Goal: Task Accomplishment & Management: Manage account settings

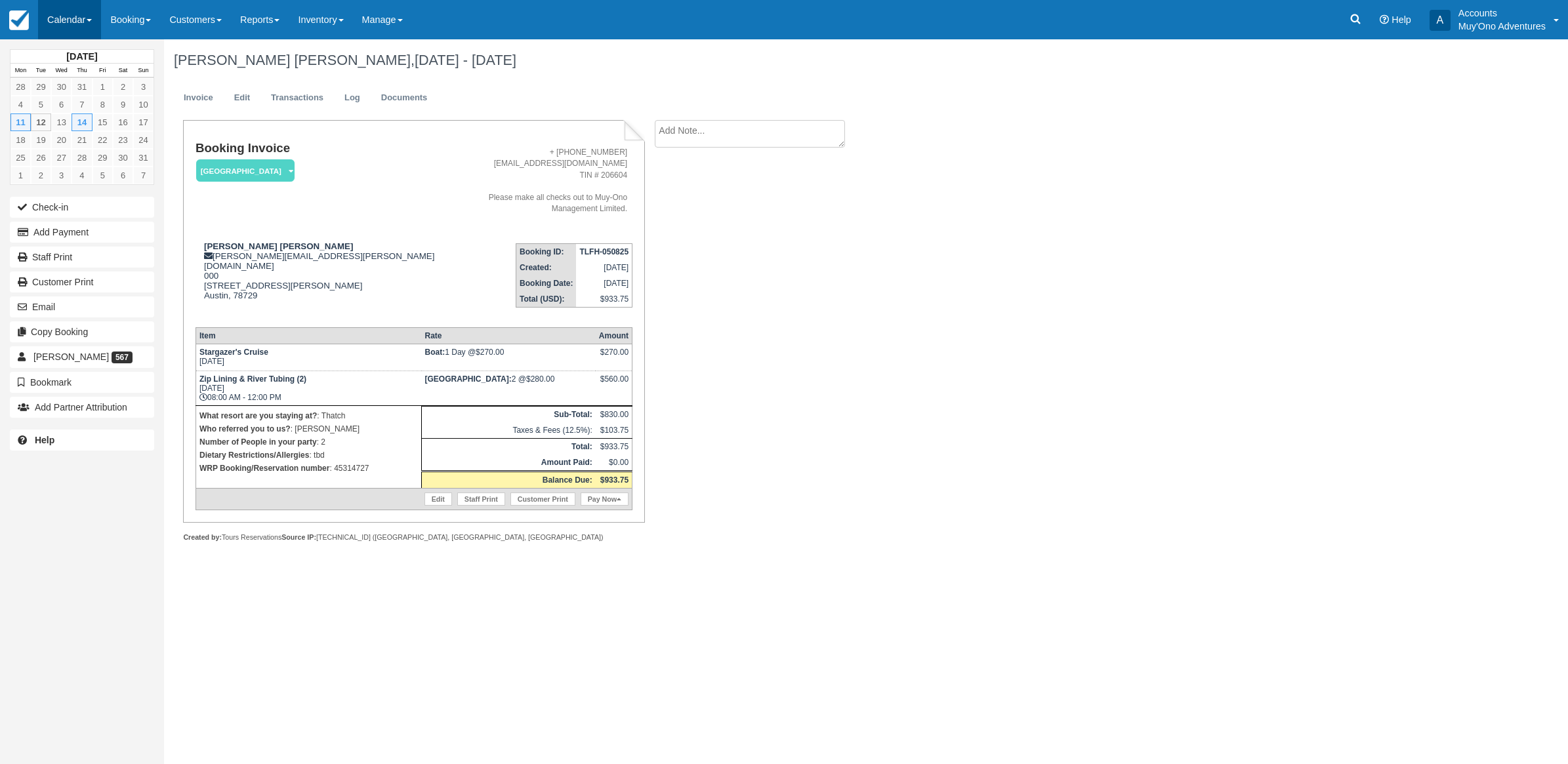
click at [86, 22] on link "Calendar" at bounding box center [70, 20] width 63 height 39
drag, startPoint x: 117, startPoint y: 122, endPoint x: 247, endPoint y: 131, distance: 130.3
click at [116, 122] on link "Month" at bounding box center [91, 124] width 104 height 28
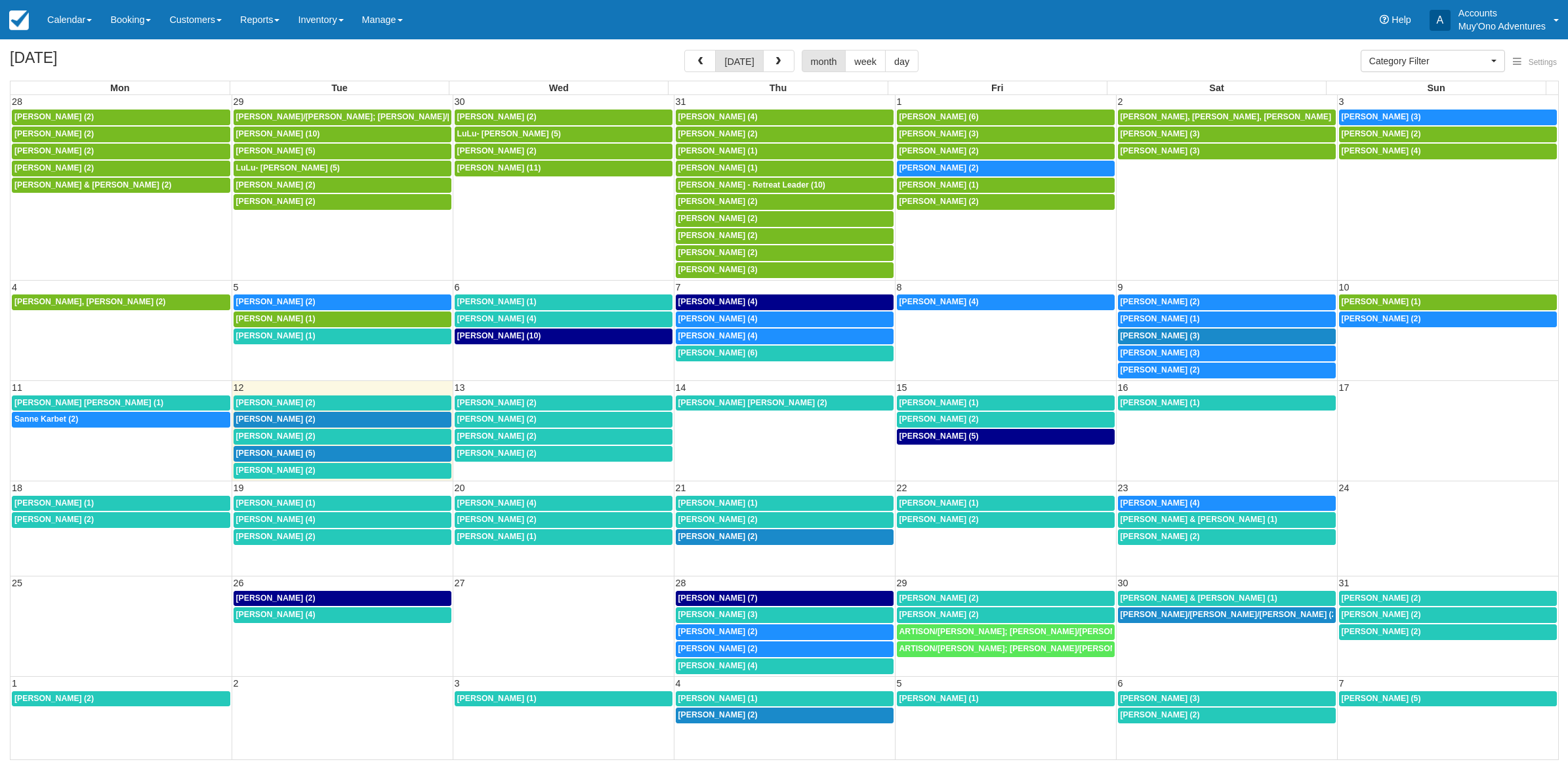
select select
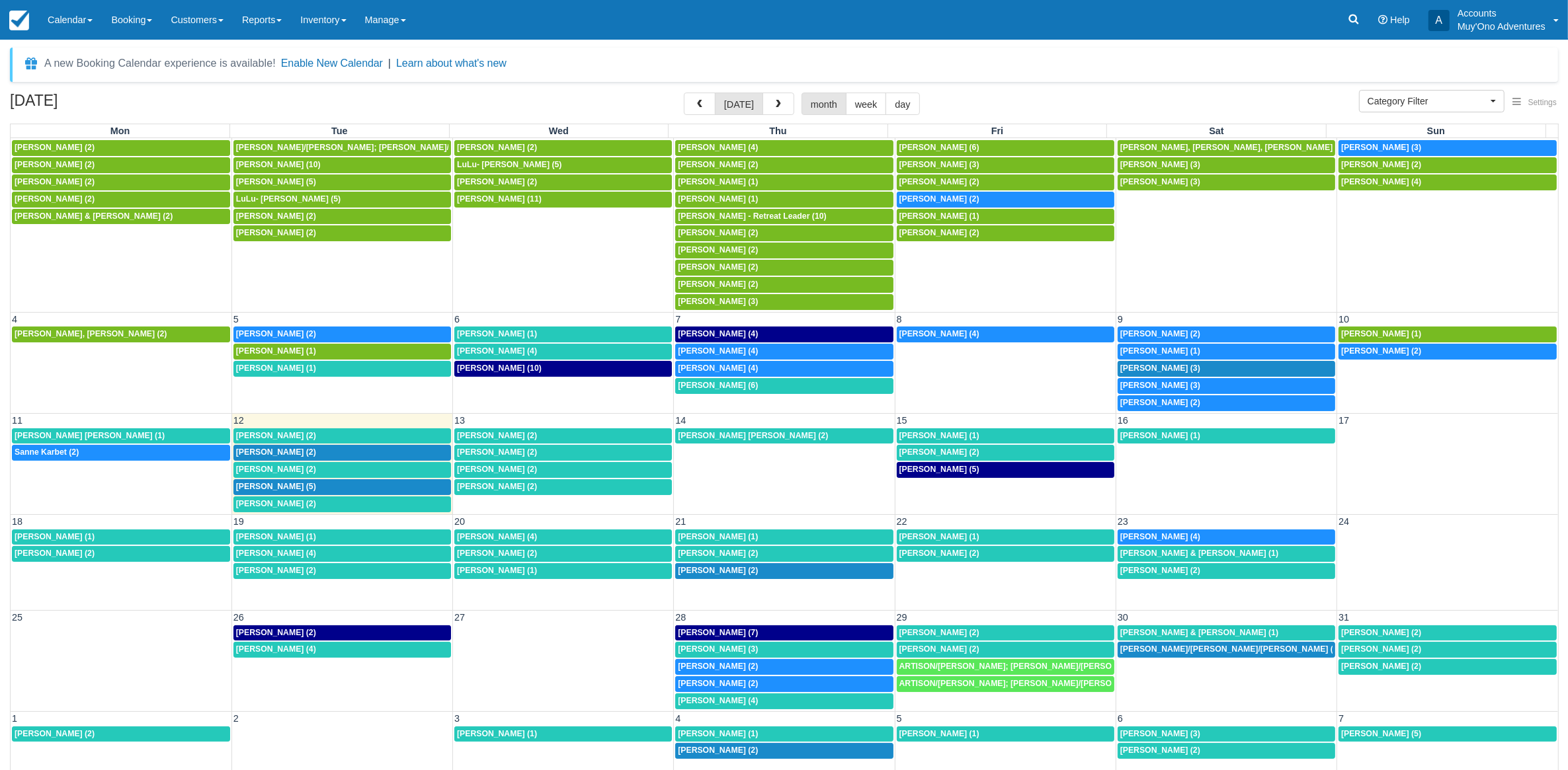
scroll to position [21, 0]
click at [330, 363] on div "Victoria Vega-Gilliam (1)" at bounding box center [342, 369] width 212 height 11
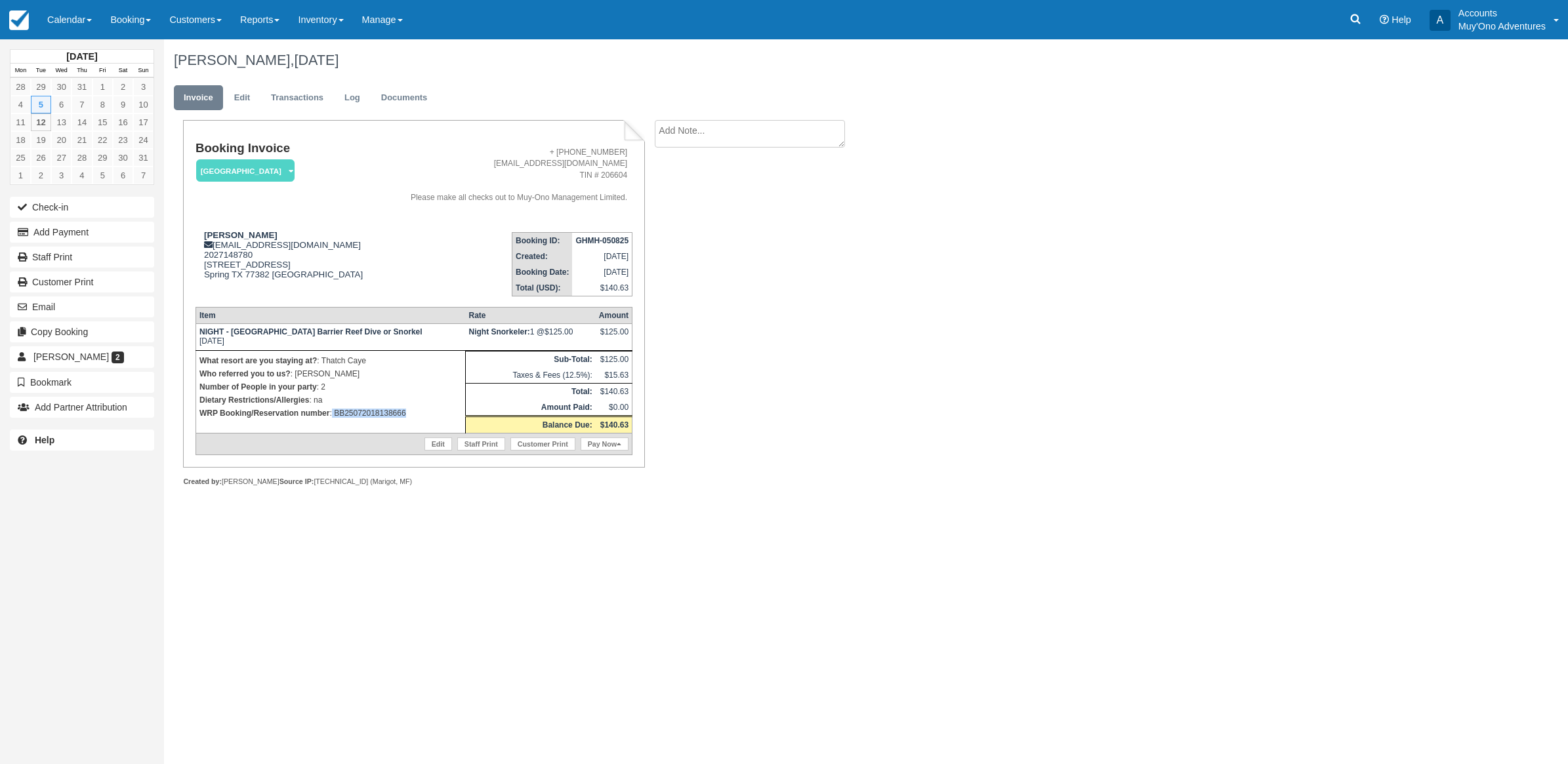
drag, startPoint x: 426, startPoint y: 410, endPoint x: 332, endPoint y: 414, distance: 94.1
click at [332, 414] on p "WRP Booking/Reservation number : BB25072018138666" at bounding box center [330, 412] width 262 height 13
copy p "BB25072018138666"
drag, startPoint x: 411, startPoint y: 415, endPoint x: 331, endPoint y: 415, distance: 80.0
click at [331, 415] on p "WRP Booking/Reservation number : BB25072018138666" at bounding box center [330, 412] width 262 height 13
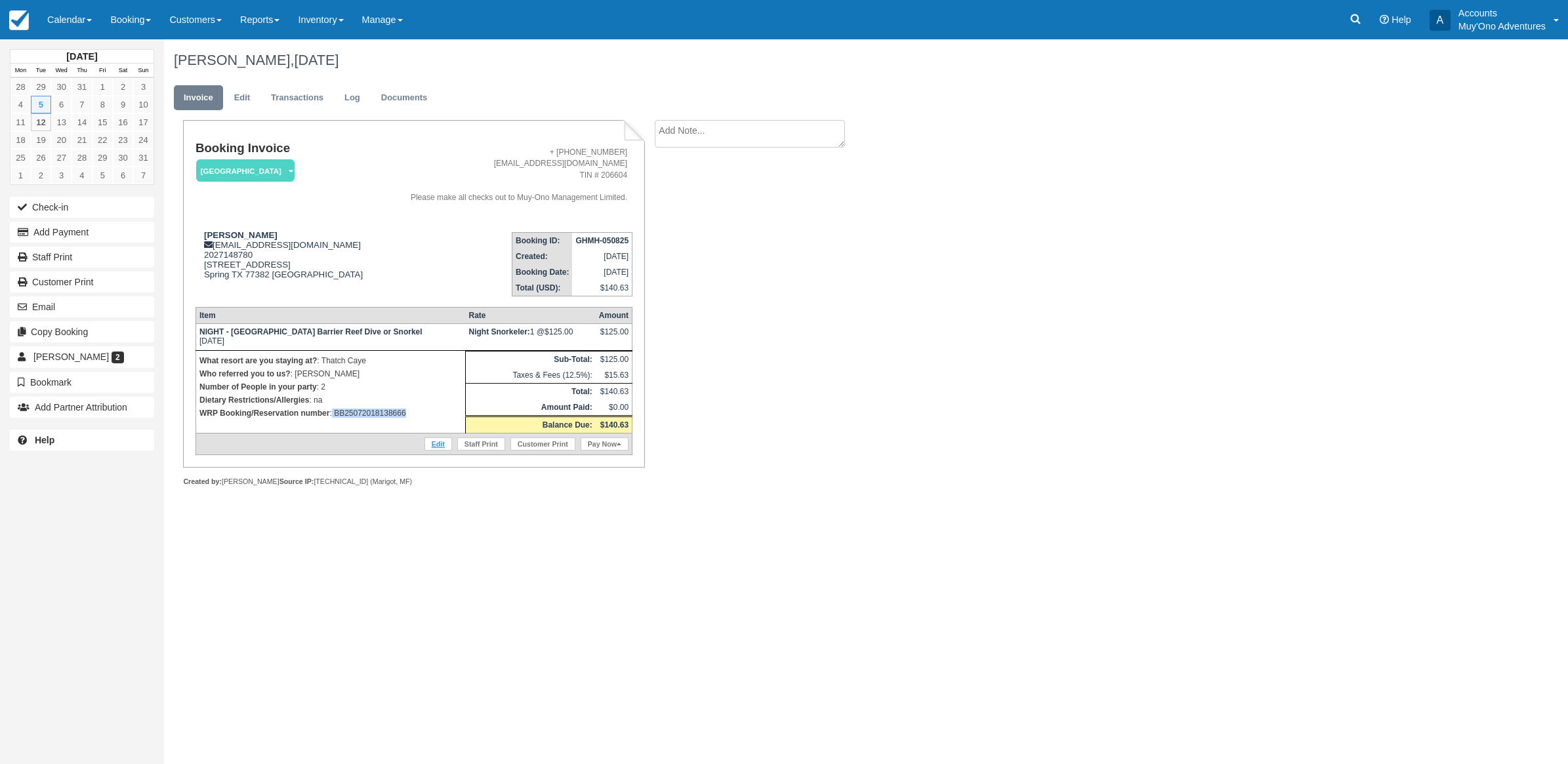
copy p "BB25072018138666"
drag, startPoint x: 901, startPoint y: 385, endPoint x: 849, endPoint y: 370, distance: 54.1
click at [896, 380] on div "Victoria Vega-Gilliam, August 05 2025 Invoice Edit Transactions Log Documents B…" at bounding box center [752, 277] width 1176 height 476
click at [1085, 414] on div "Victoria Vega-Gilliam, August 05 2025 Invoice Edit Transactions Log Documents B…" at bounding box center [752, 277] width 1176 height 476
click at [82, 233] on button "Add Payment" at bounding box center [82, 232] width 144 height 21
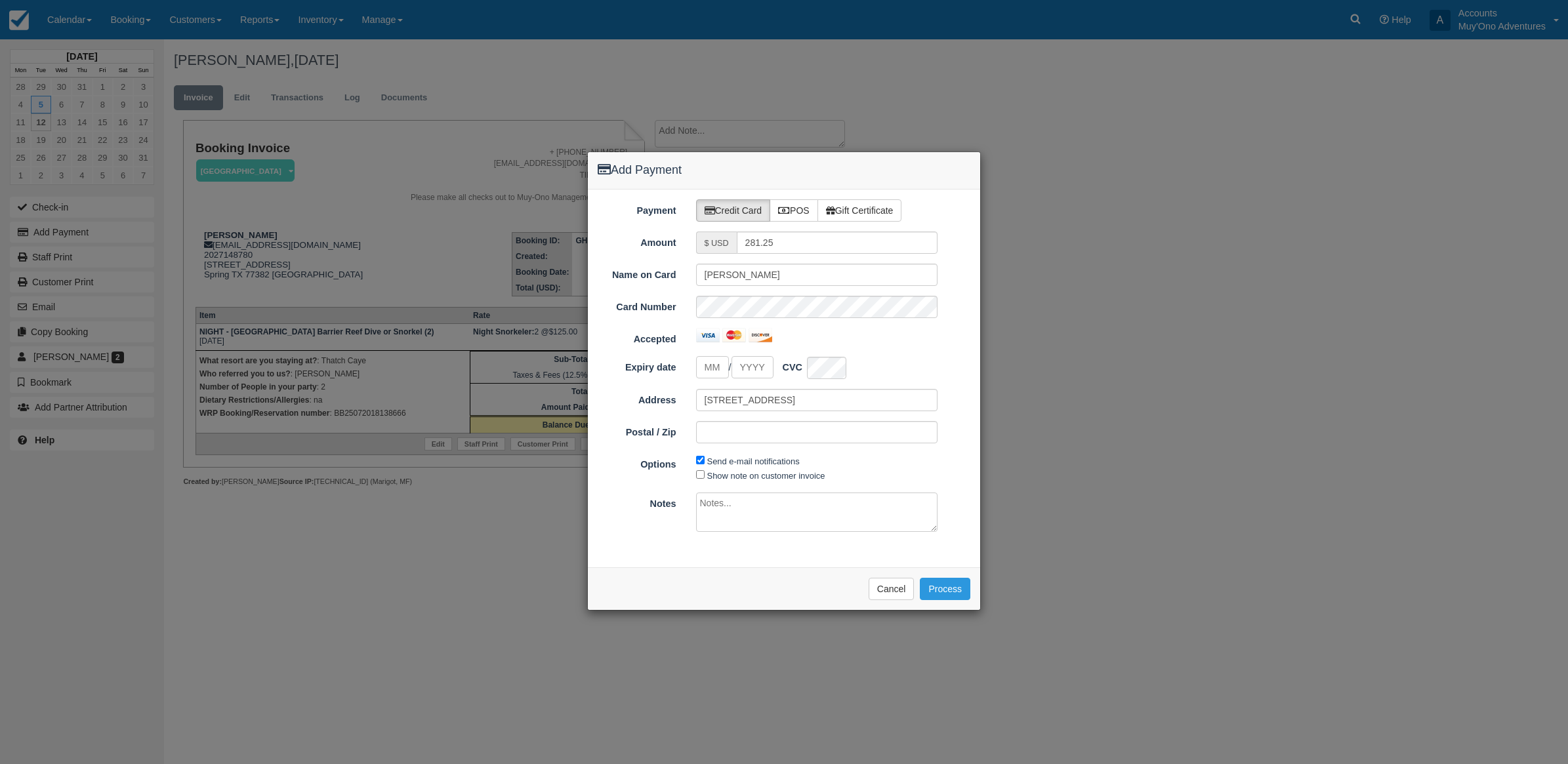
type input "08/12/25"
click at [806, 204] on label "POS" at bounding box center [794, 210] width 49 height 23
radio input "true"
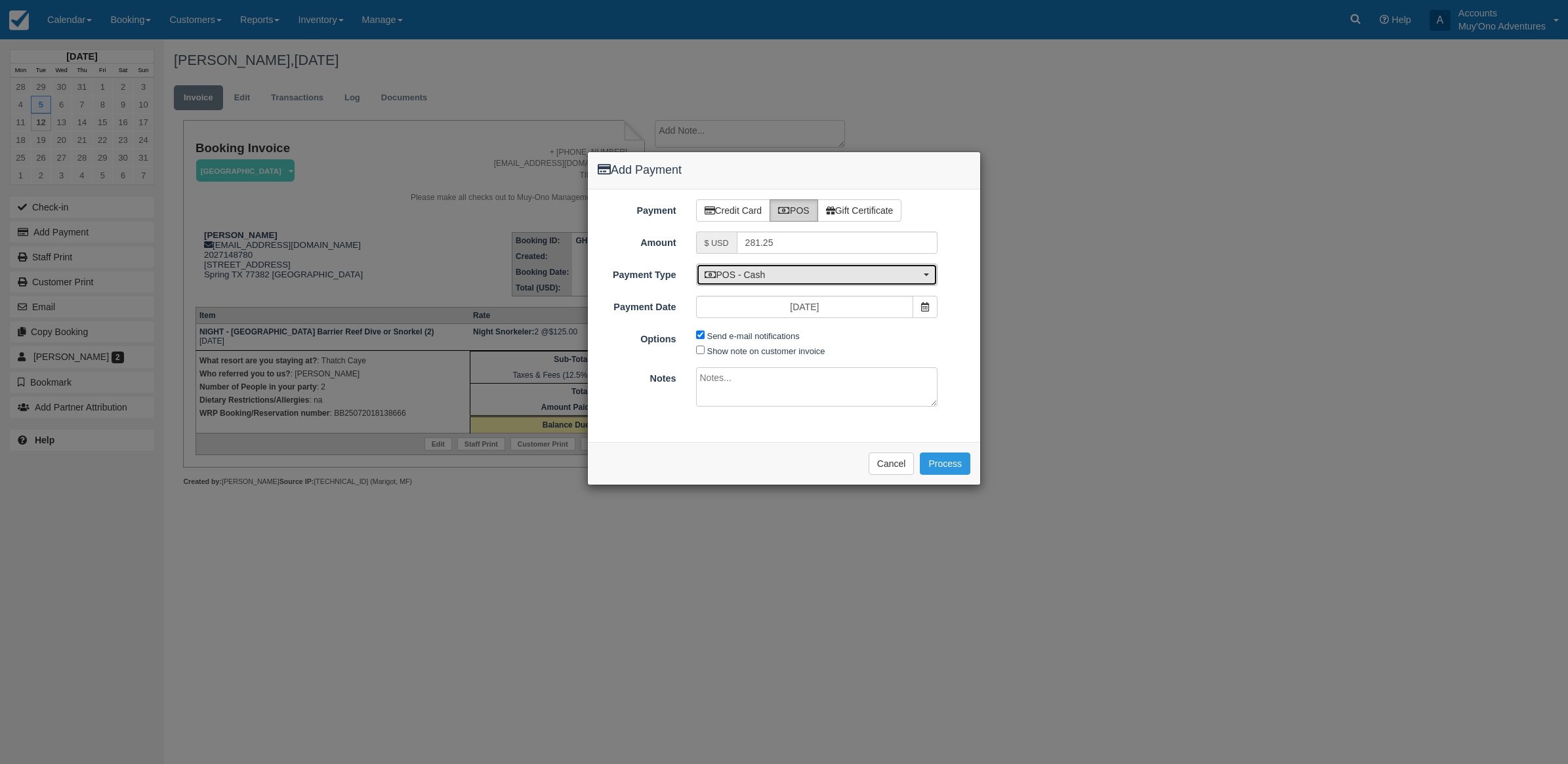
click at [791, 266] on button "POS - Cash" at bounding box center [817, 275] width 242 height 23
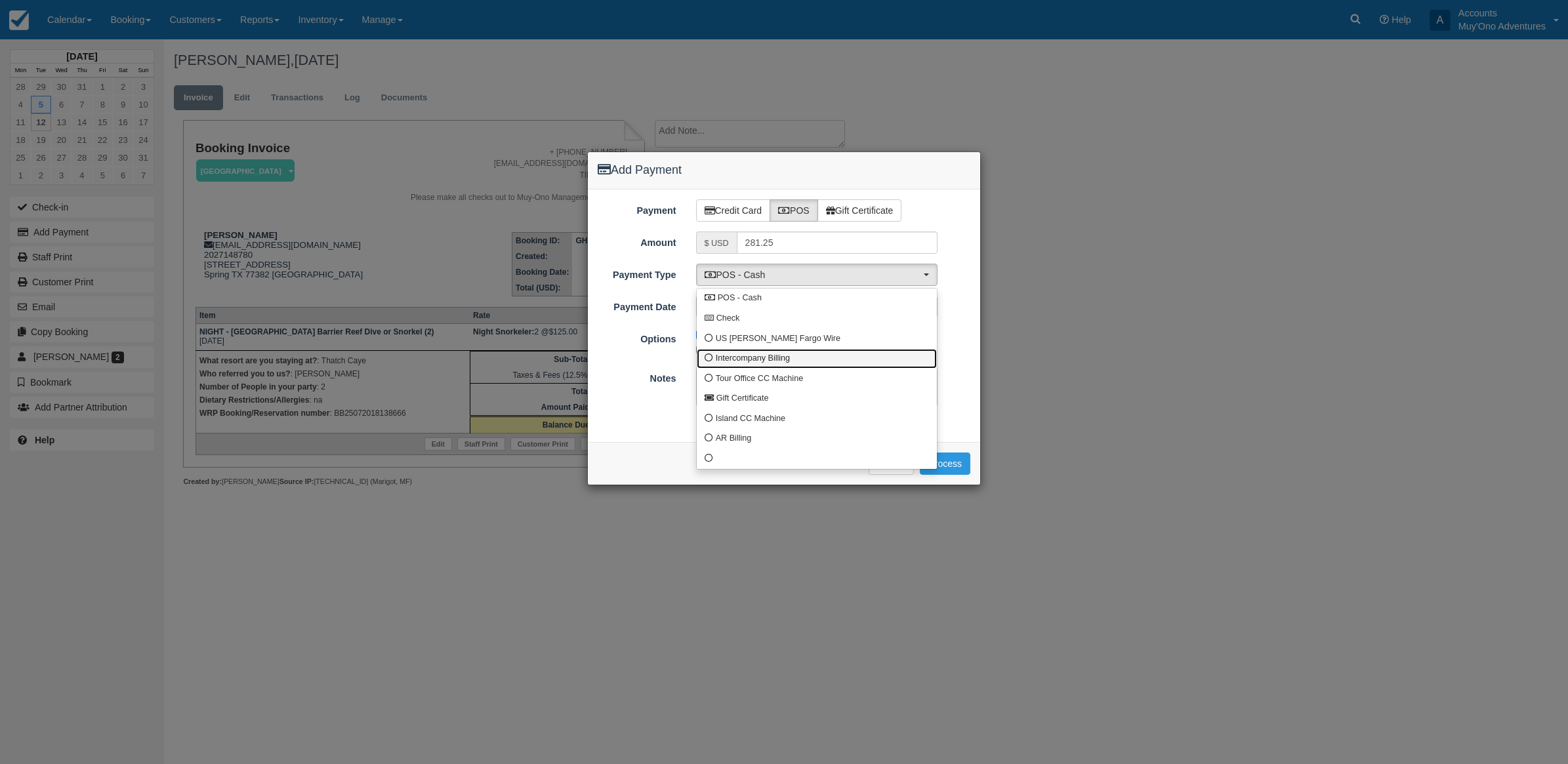
click at [716, 359] on span "Intercompany Billing" at bounding box center [752, 359] width 74 height 12
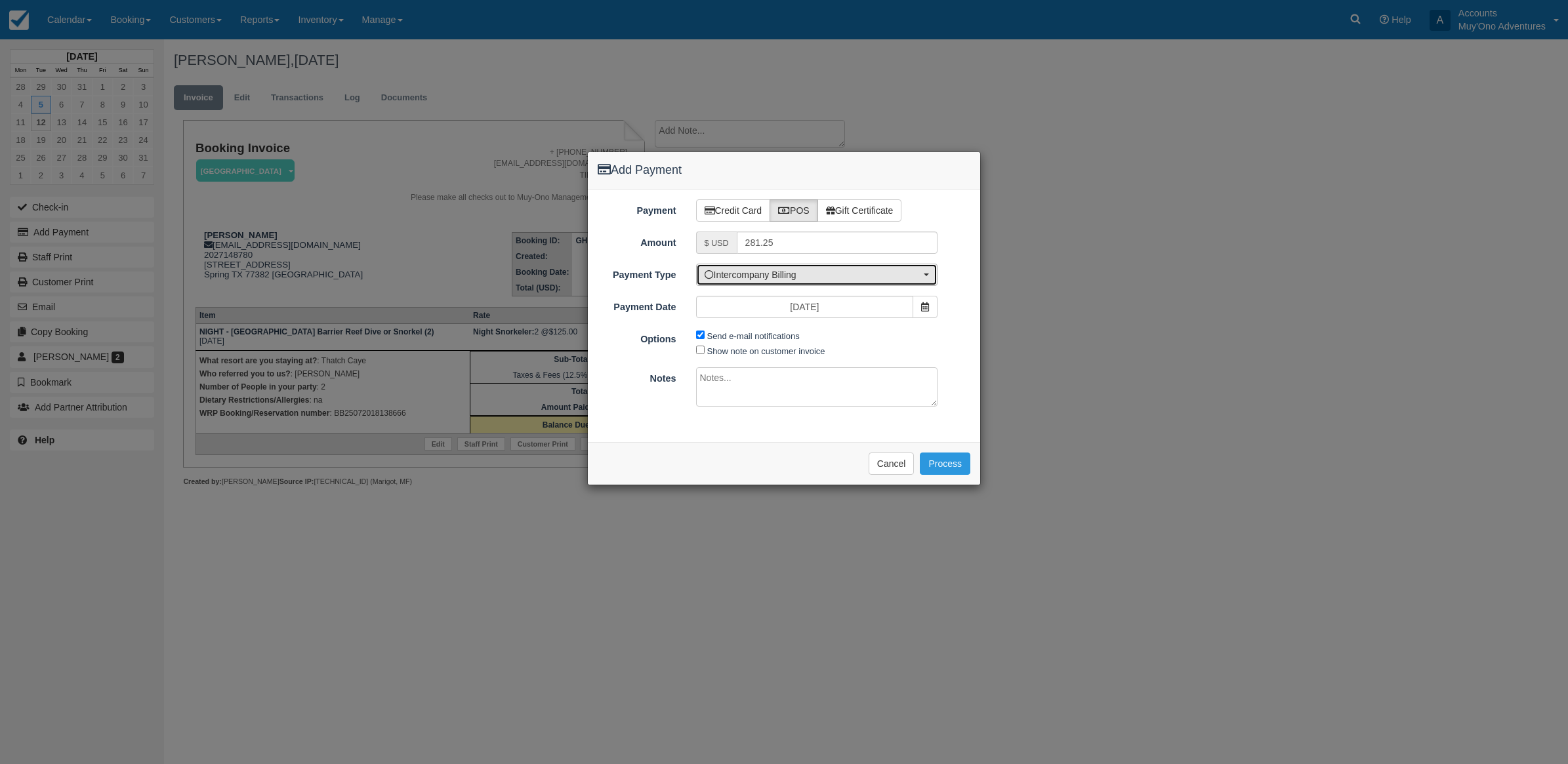
click at [731, 266] on button "Intercompany Billing" at bounding box center [817, 275] width 242 height 23
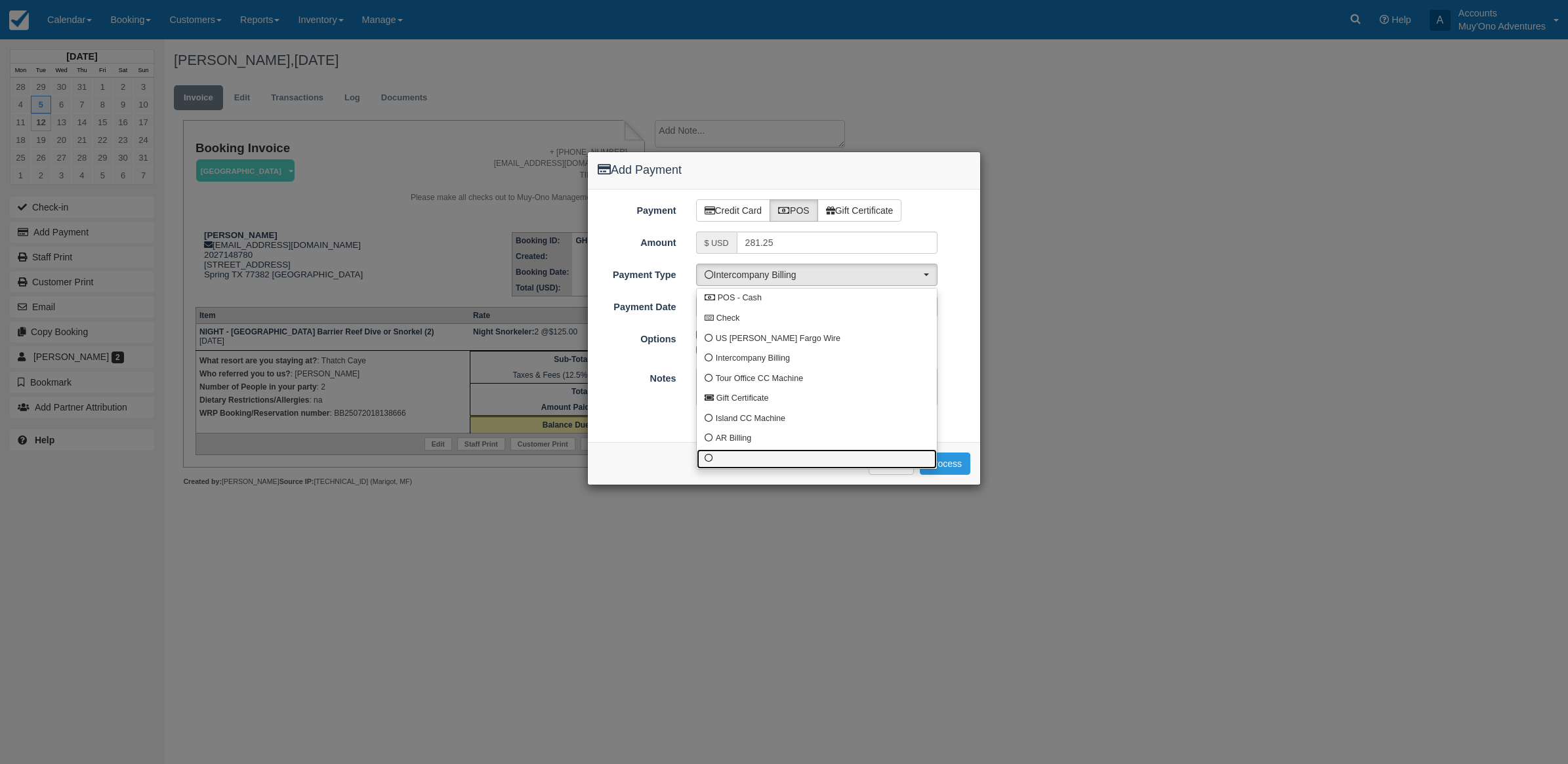
click at [719, 454] on link at bounding box center [817, 459] width 241 height 20
select select "custom10"
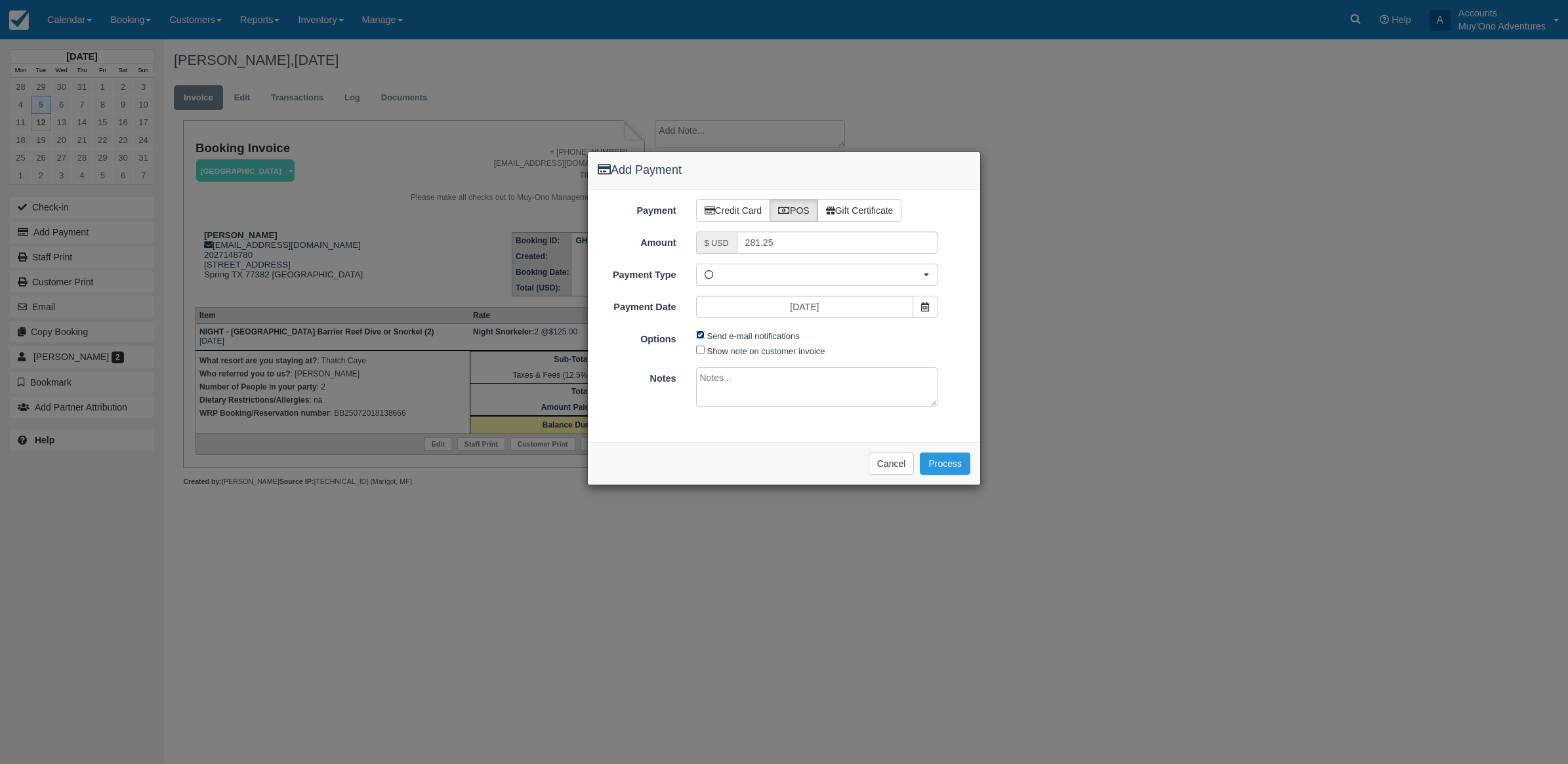
click at [699, 333] on input "Send e-mail notifications" at bounding box center [700, 334] width 8 height 8
checkbox input "false"
click at [712, 377] on textarea at bounding box center [817, 387] width 242 height 39
type textarea "Paid in WRP CT"
click at [934, 459] on button "Process" at bounding box center [945, 464] width 50 height 23
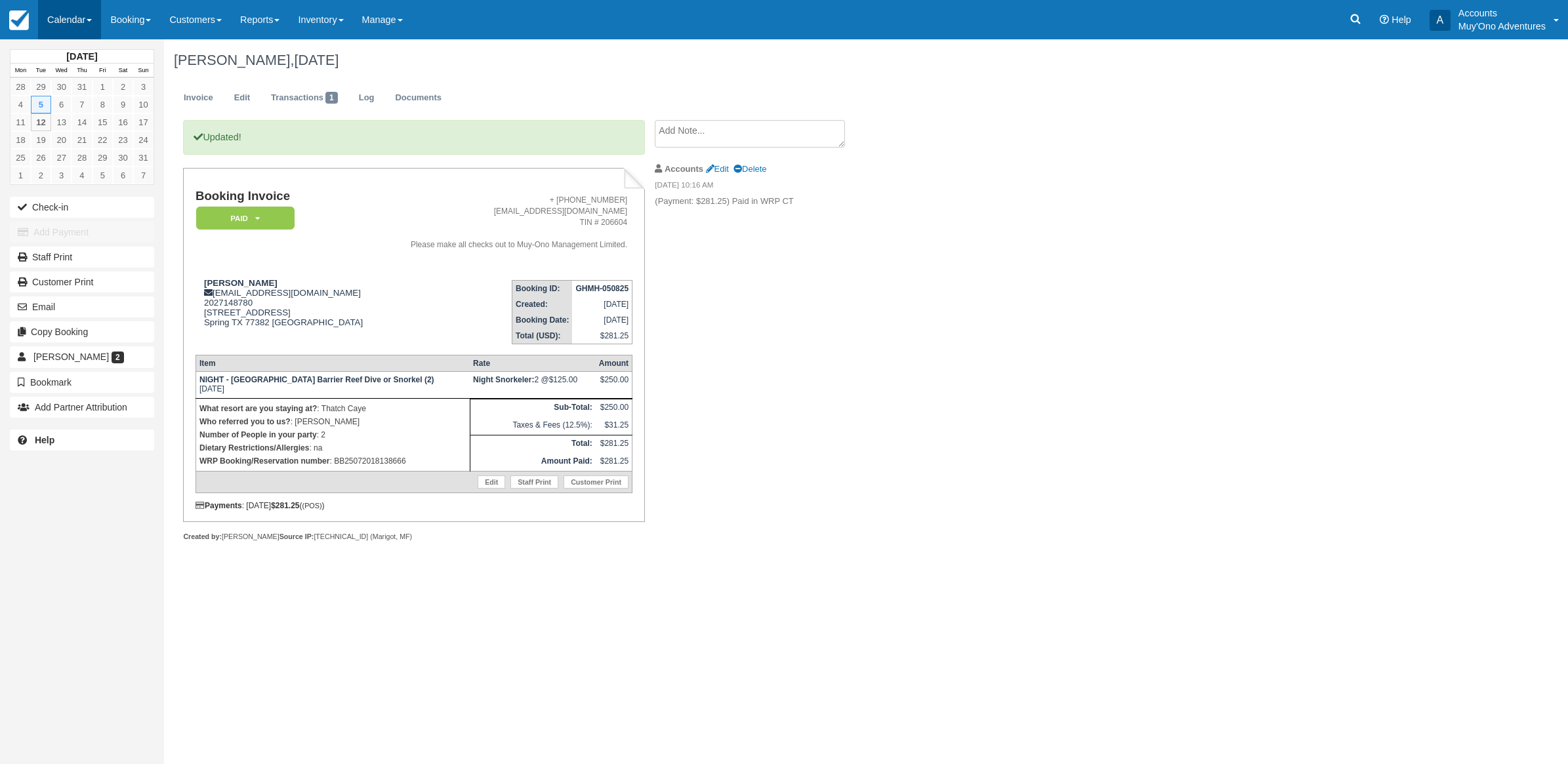
click at [47, 23] on link "Calendar" at bounding box center [70, 20] width 63 height 39
